Goal: Information Seeking & Learning: Check status

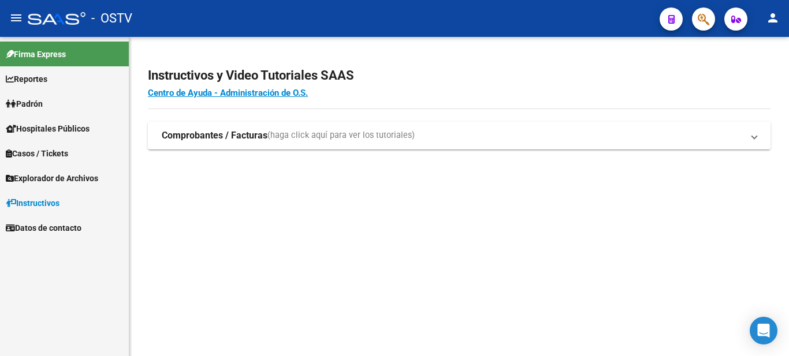
click at [27, 99] on span "Padrón" at bounding box center [24, 104] width 37 height 13
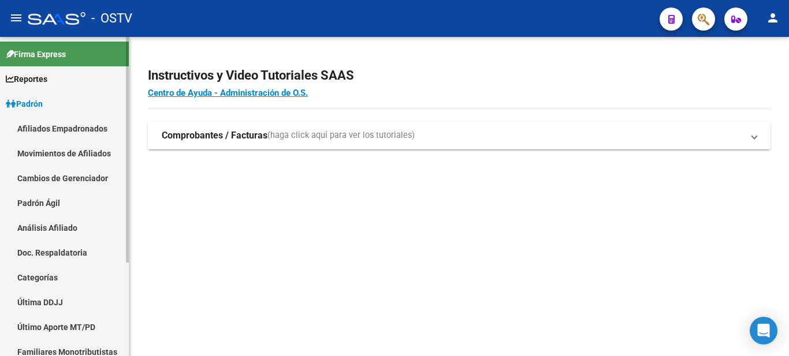
click at [35, 195] on link "Padrón Ágil" at bounding box center [64, 203] width 129 height 25
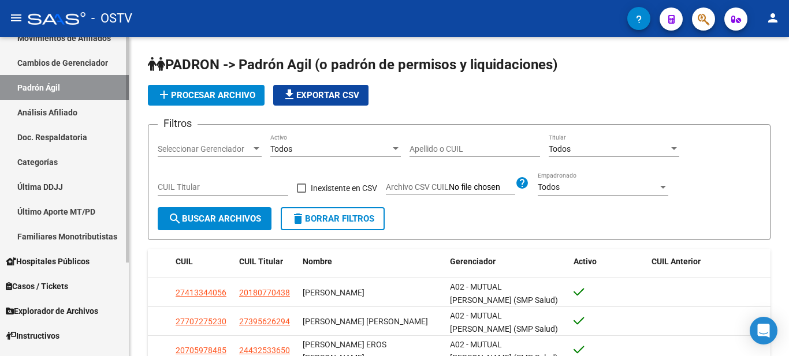
scroll to position [132, 0]
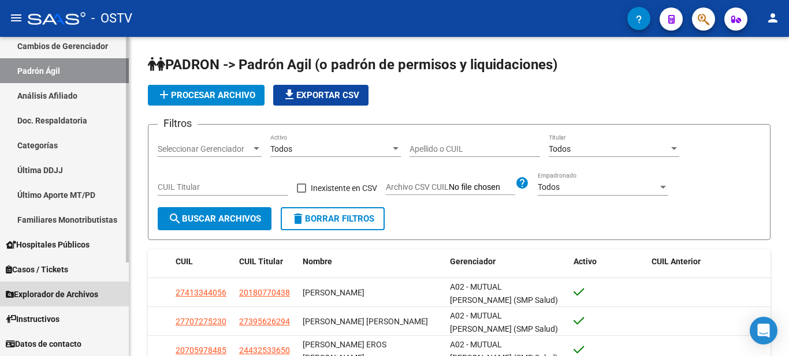
click at [53, 293] on span "Explorador de Archivos" at bounding box center [52, 294] width 92 height 13
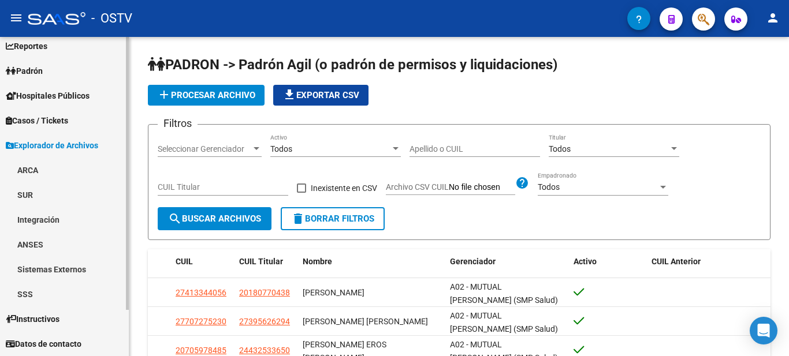
scroll to position [33, 0]
click at [32, 168] on link "ARCA" at bounding box center [64, 170] width 129 height 25
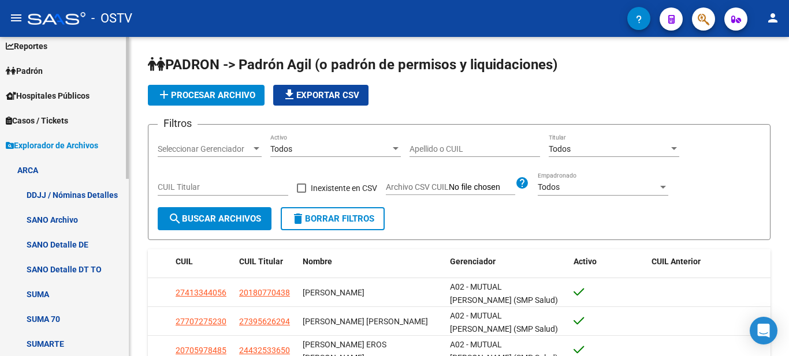
click at [65, 198] on link "DDJJ / Nóminas Detalles" at bounding box center [64, 194] width 129 height 25
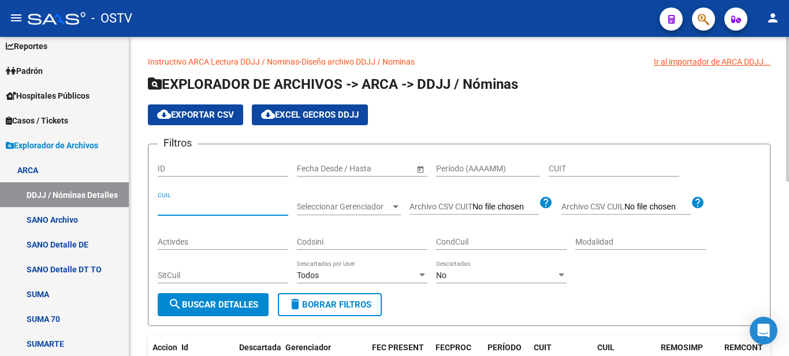
click at [181, 209] on input "CUIL" at bounding box center [223, 207] width 130 height 10
type input "20-30003632-6"
click at [233, 311] on button "search Buscar Detalles" at bounding box center [213, 304] width 111 height 23
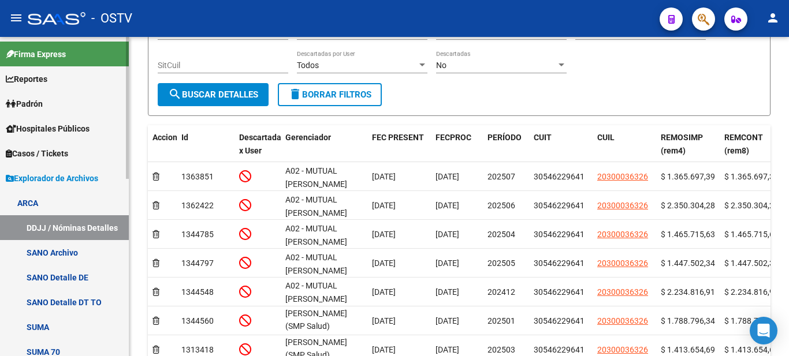
click at [30, 104] on span "Padrón" at bounding box center [24, 104] width 37 height 13
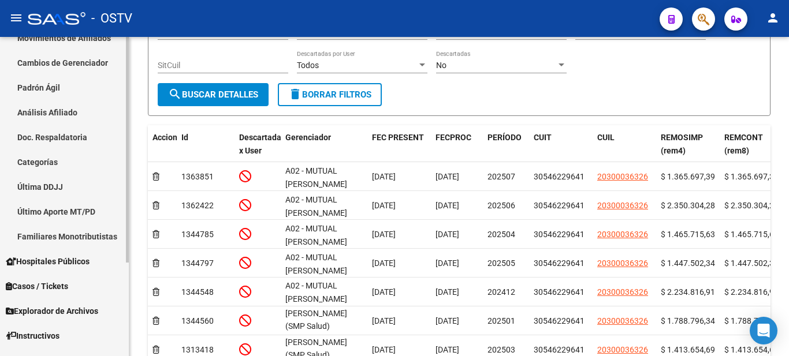
scroll to position [132, 0]
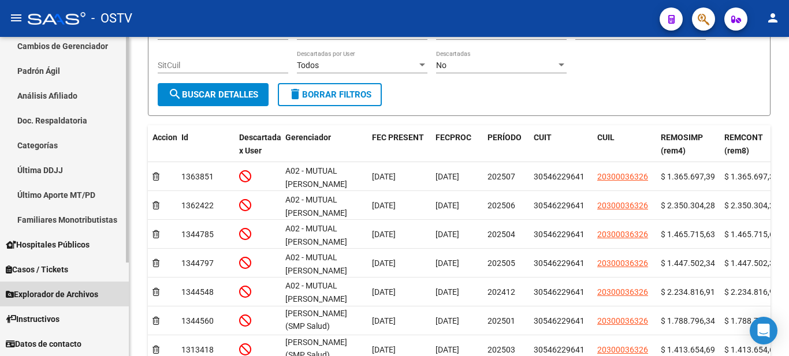
click at [53, 294] on span "Explorador de Archivos" at bounding box center [52, 294] width 92 height 13
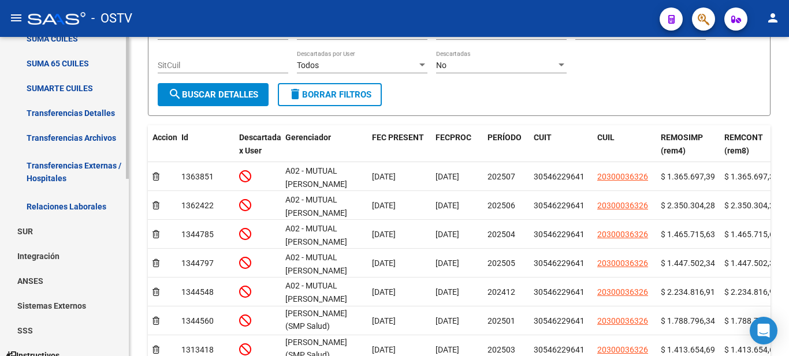
scroll to position [400, 0]
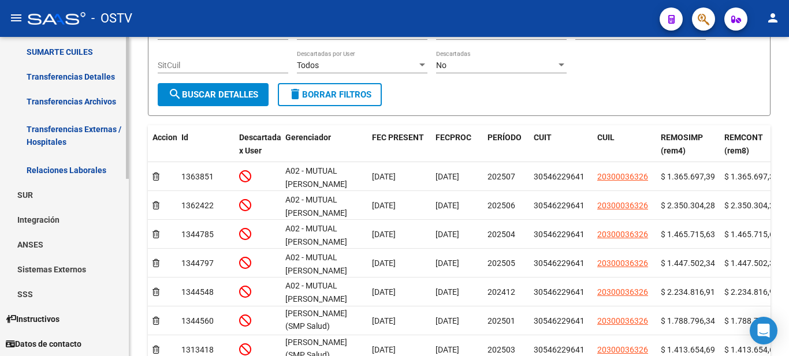
click at [27, 294] on link "SSS" at bounding box center [64, 294] width 129 height 25
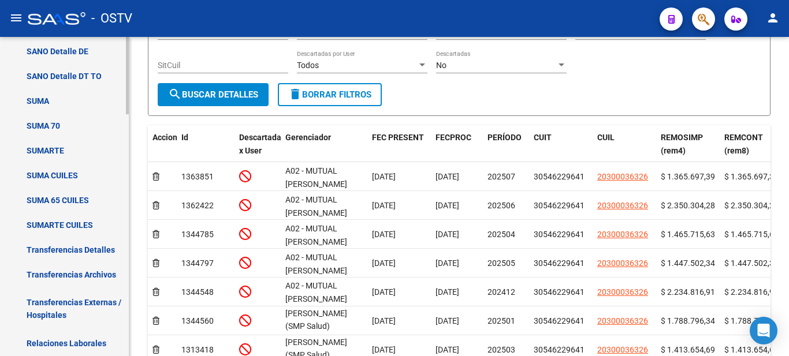
scroll to position [0, 0]
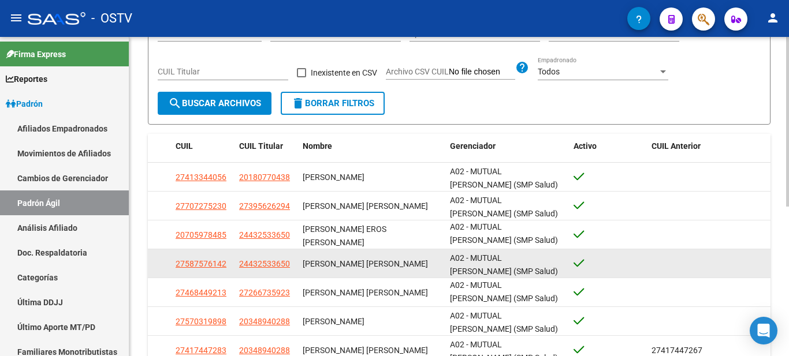
scroll to position [2, 0]
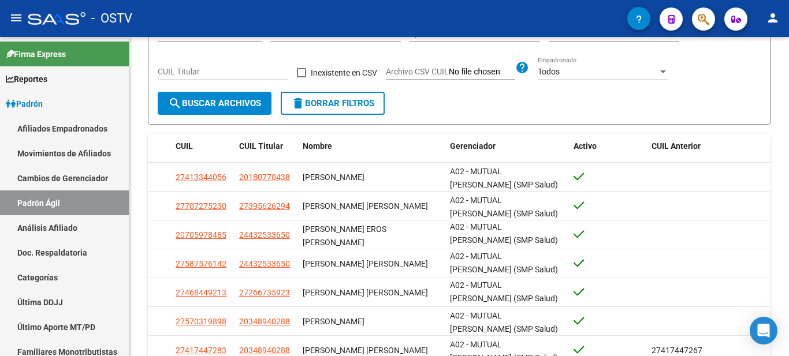
click at [12, 14] on mat-icon "menu" at bounding box center [16, 18] width 14 height 14
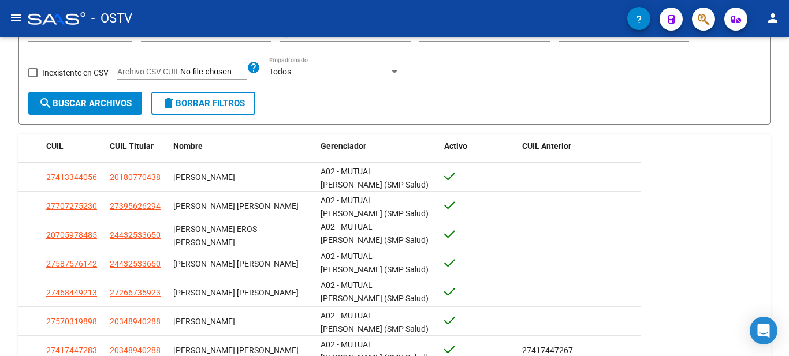
click at [9, 5] on mat-toolbar "menu - OSTV person" at bounding box center [394, 18] width 789 height 37
click at [13, 22] on mat-icon "menu" at bounding box center [16, 18] width 14 height 14
